Goal: Task Accomplishment & Management: Complete application form

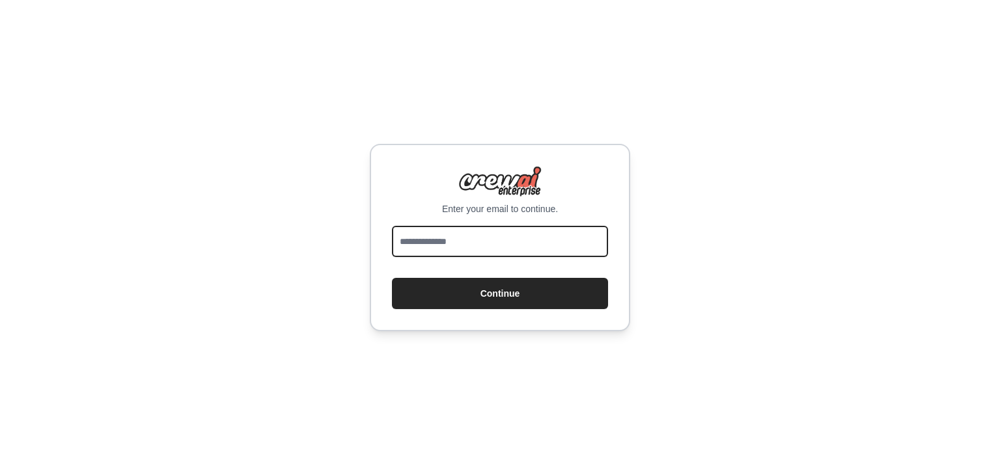
click at [469, 238] on input "email" at bounding box center [500, 241] width 216 height 31
type input "**********"
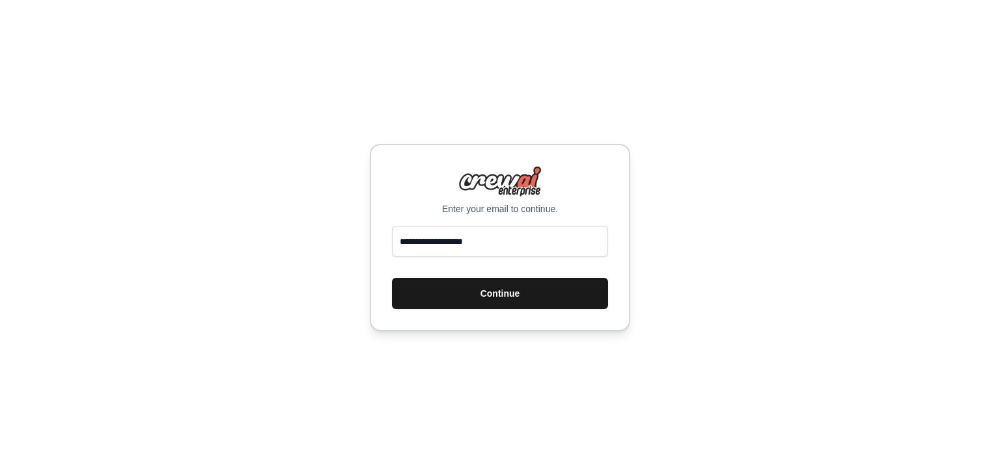
click at [464, 295] on button "Continue" at bounding box center [500, 293] width 216 height 31
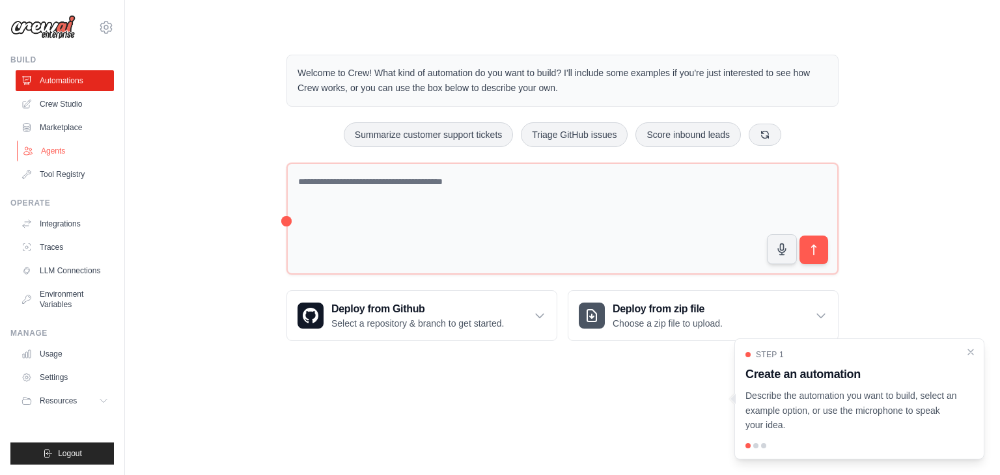
click at [49, 149] on link "Agents" at bounding box center [66, 151] width 98 height 21
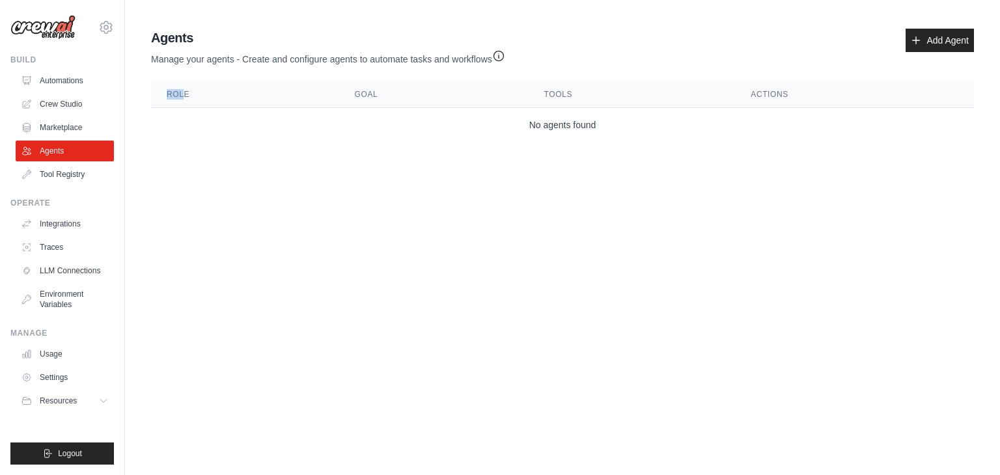
drag, startPoint x: 182, startPoint y: 92, endPoint x: 190, endPoint y: 159, distance: 67.6
click at [190, 159] on main "Agent Usage Guide To use an agent in your CrewAI project, you can initialize it…" at bounding box center [562, 88] width 875 height 176
click at [934, 36] on link "Add Agent" at bounding box center [940, 40] width 68 height 23
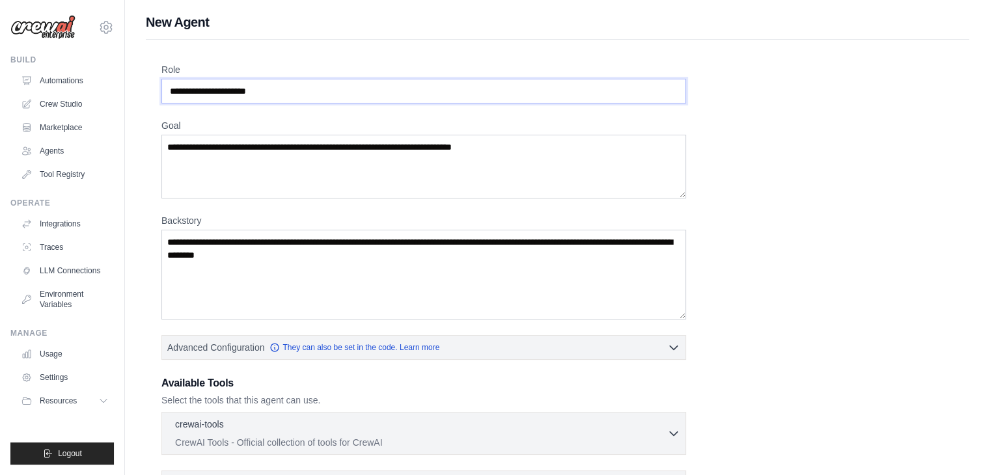
click at [378, 89] on input "Role" at bounding box center [423, 91] width 525 height 25
drag, startPoint x: 378, startPoint y: 89, endPoint x: 210, endPoint y: 89, distance: 168.0
click at [210, 89] on input "Role" at bounding box center [423, 91] width 525 height 25
drag, startPoint x: 169, startPoint y: 87, endPoint x: 279, endPoint y: 93, distance: 109.6
click at [279, 93] on input "Role" at bounding box center [423, 91] width 525 height 25
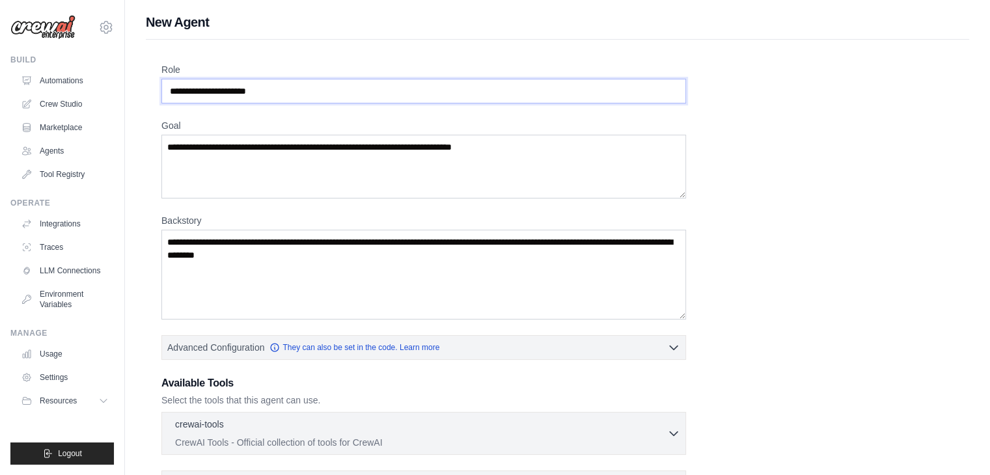
drag, startPoint x: 279, startPoint y: 93, endPoint x: 156, endPoint y: 91, distance: 122.4
click at [156, 91] on div "Role Goal [GEOGRAPHIC_DATA] Advanced Configuration They can also be set in the …" at bounding box center [558, 333] width 824 height 587
type input "*"
click at [617, 135] on textarea "Goal" at bounding box center [423, 167] width 525 height 64
type textarea "*"
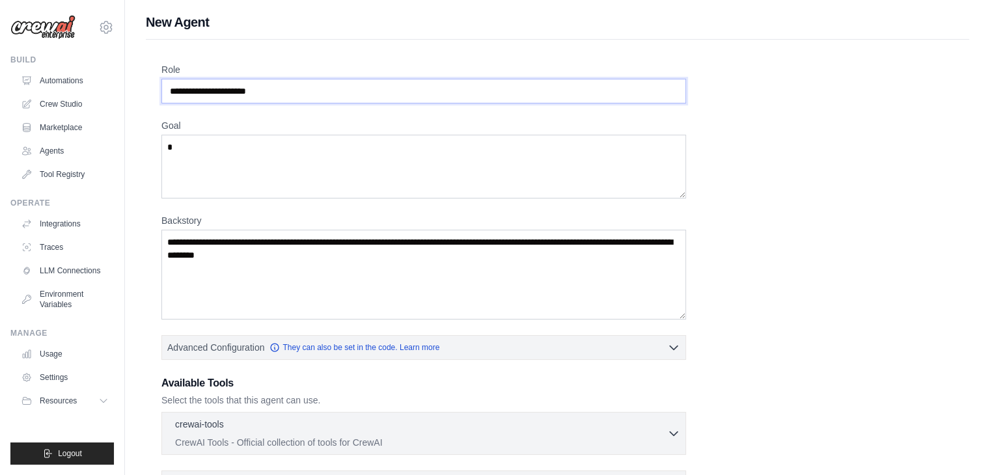
click at [440, 94] on input "Role" at bounding box center [423, 91] width 525 height 25
drag, startPoint x: 440, startPoint y: 94, endPoint x: 167, endPoint y: 89, distance: 273.5
click at [167, 89] on input "Role" at bounding box center [423, 91] width 525 height 25
drag, startPoint x: 167, startPoint y: 89, endPoint x: 294, endPoint y: 90, distance: 127.0
click at [294, 90] on input "Role" at bounding box center [423, 91] width 525 height 25
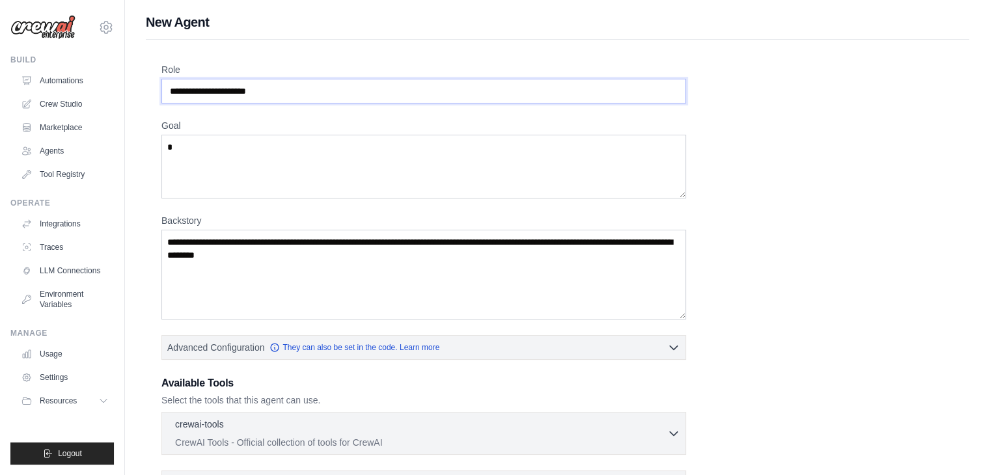
click at [294, 90] on input "Role" at bounding box center [423, 91] width 525 height 25
click at [203, 89] on input "**********" at bounding box center [423, 91] width 525 height 25
type input "**********"
click at [184, 139] on textarea "*" at bounding box center [423, 167] width 525 height 64
type textarea "**********"
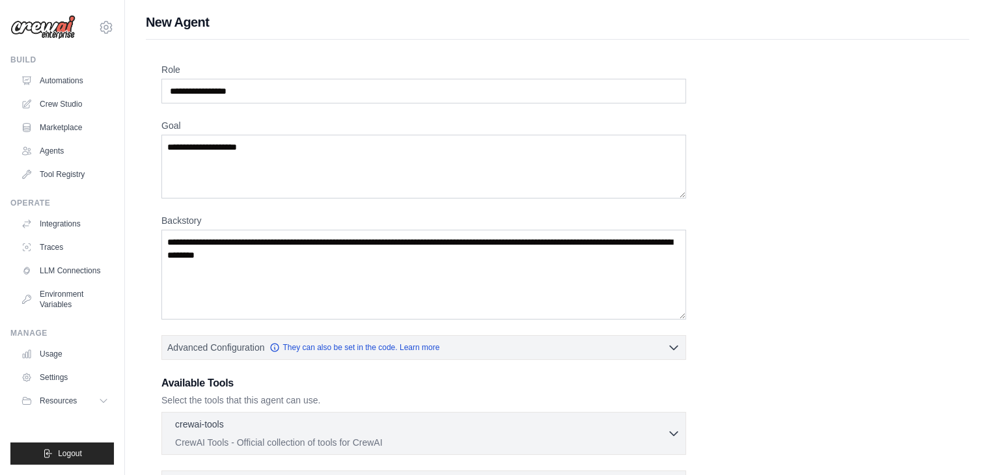
click at [689, 170] on div "**********" at bounding box center [557, 322] width 792 height 518
click at [63, 87] on link "Automations" at bounding box center [66, 80] width 98 height 21
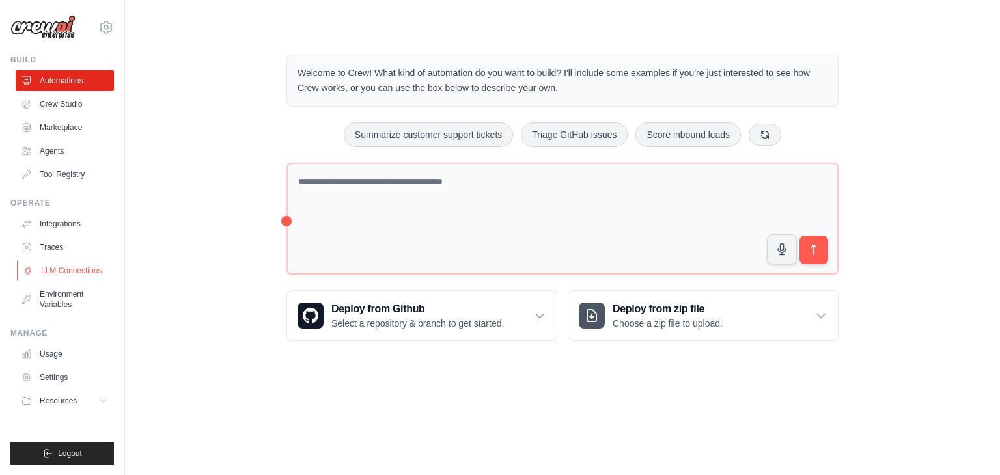
click at [50, 273] on link "LLM Connections" at bounding box center [66, 270] width 98 height 21
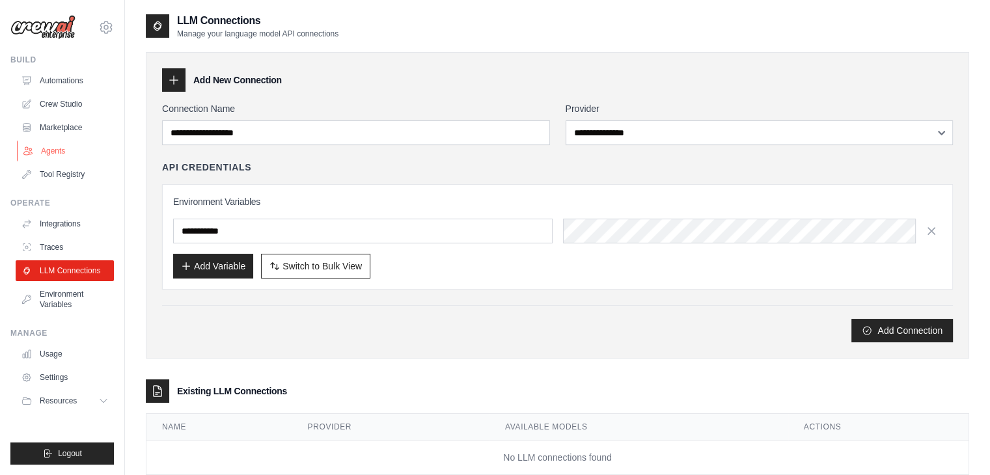
click at [65, 146] on link "Agents" at bounding box center [66, 151] width 98 height 21
